Goal: Task Accomplishment & Management: Manage account settings

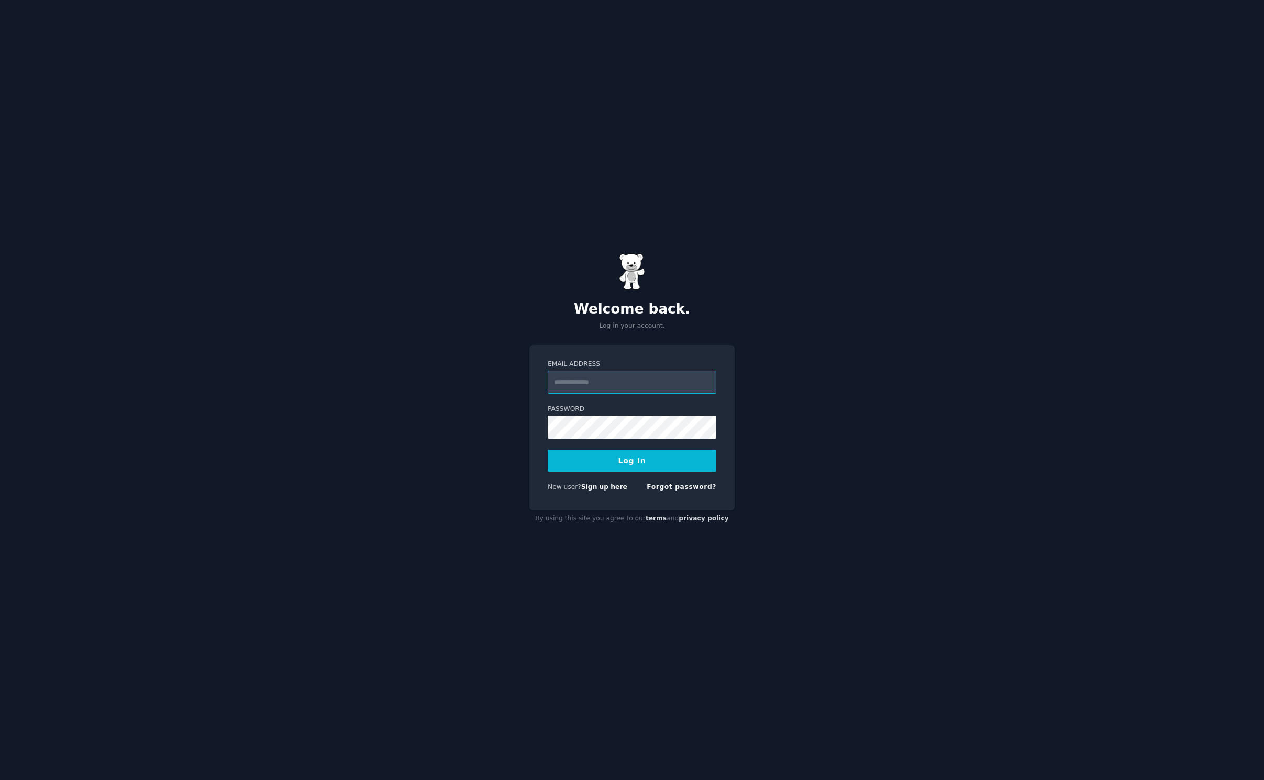
click at [665, 385] on input "Email Address" at bounding box center [632, 382] width 169 height 23
type input "**********"
click at [616, 461] on button "Log In" at bounding box center [632, 461] width 169 height 22
